Goal: Obtain resource: Download file/media

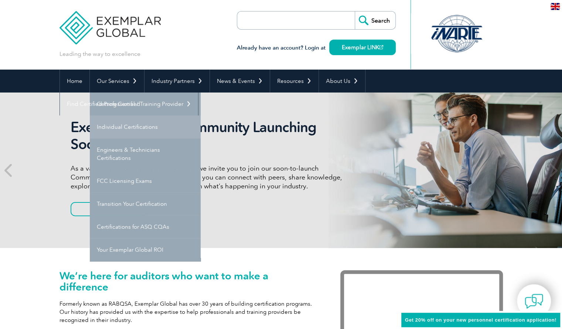
click at [117, 127] on link "Individual Certifications" at bounding box center [145, 126] width 111 height 23
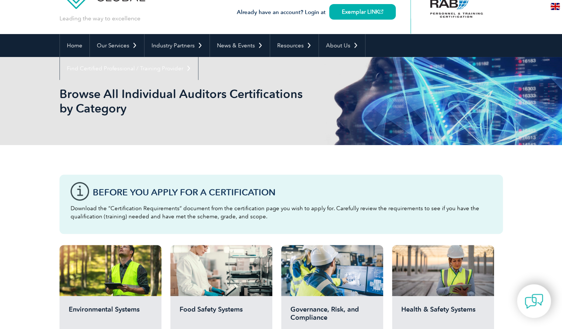
scroll to position [37, 0]
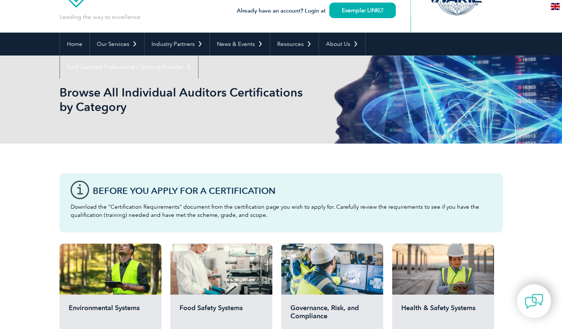
click at [112, 313] on h2 "Environmental Systems" at bounding box center [111, 314] width 84 height 22
click at [137, 305] on h2 "Environmental Systems" at bounding box center [111, 314] width 84 height 22
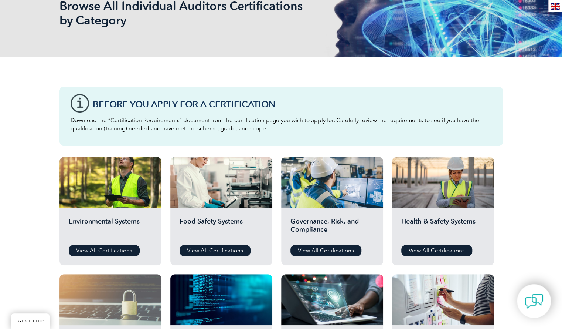
scroll to position [148, 0]
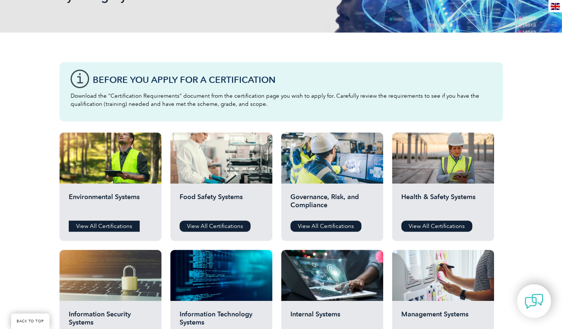
click at [104, 222] on link "View All Certifications" at bounding box center [104, 225] width 71 height 11
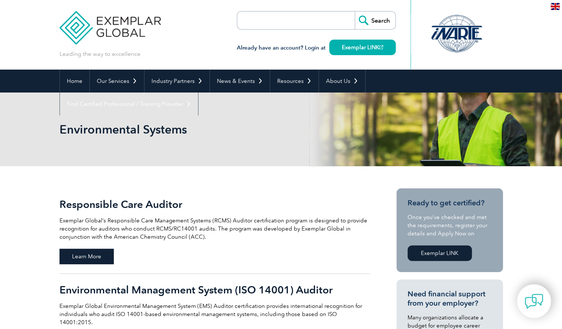
click at [91, 255] on span "Learn More" at bounding box center [87, 256] width 54 height 16
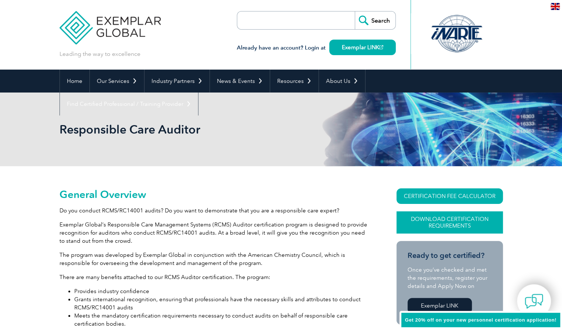
click at [437, 226] on link "Download Certification Requirements" at bounding box center [450, 222] width 106 height 22
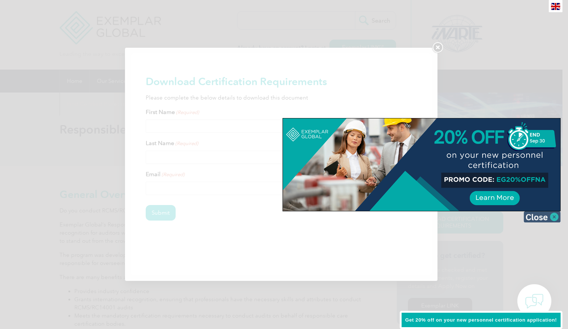
click at [554, 214] on img at bounding box center [541, 216] width 37 height 11
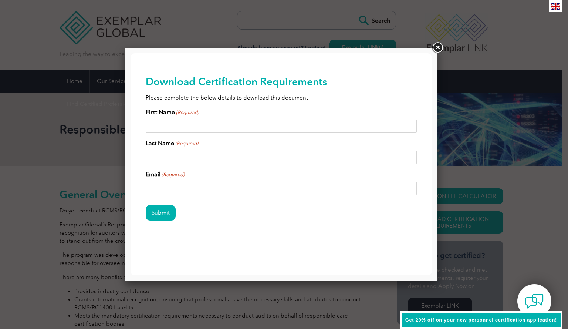
click at [240, 124] on input "First Name (Required)" at bounding box center [281, 125] width 271 height 13
type input "[PERSON_NAME]"
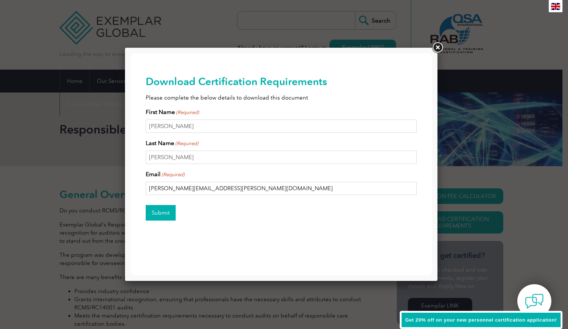
type input "[PERSON_NAME][EMAIL_ADDRESS][PERSON_NAME][DOMAIN_NAME]"
click at [161, 213] on input "Submit" at bounding box center [161, 213] width 30 height 16
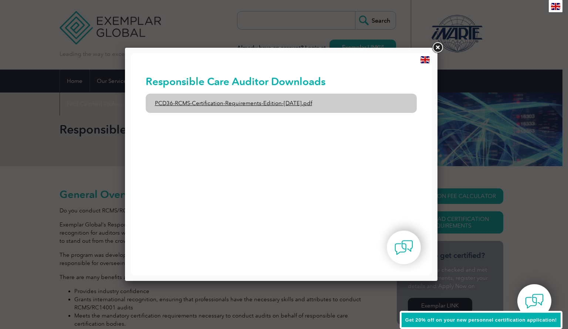
click at [238, 103] on link "PCD36-RCMS-Certification-Requirements-Edition-[DATE].pdf" at bounding box center [281, 103] width 271 height 19
